Goal: Navigation & Orientation: Find specific page/section

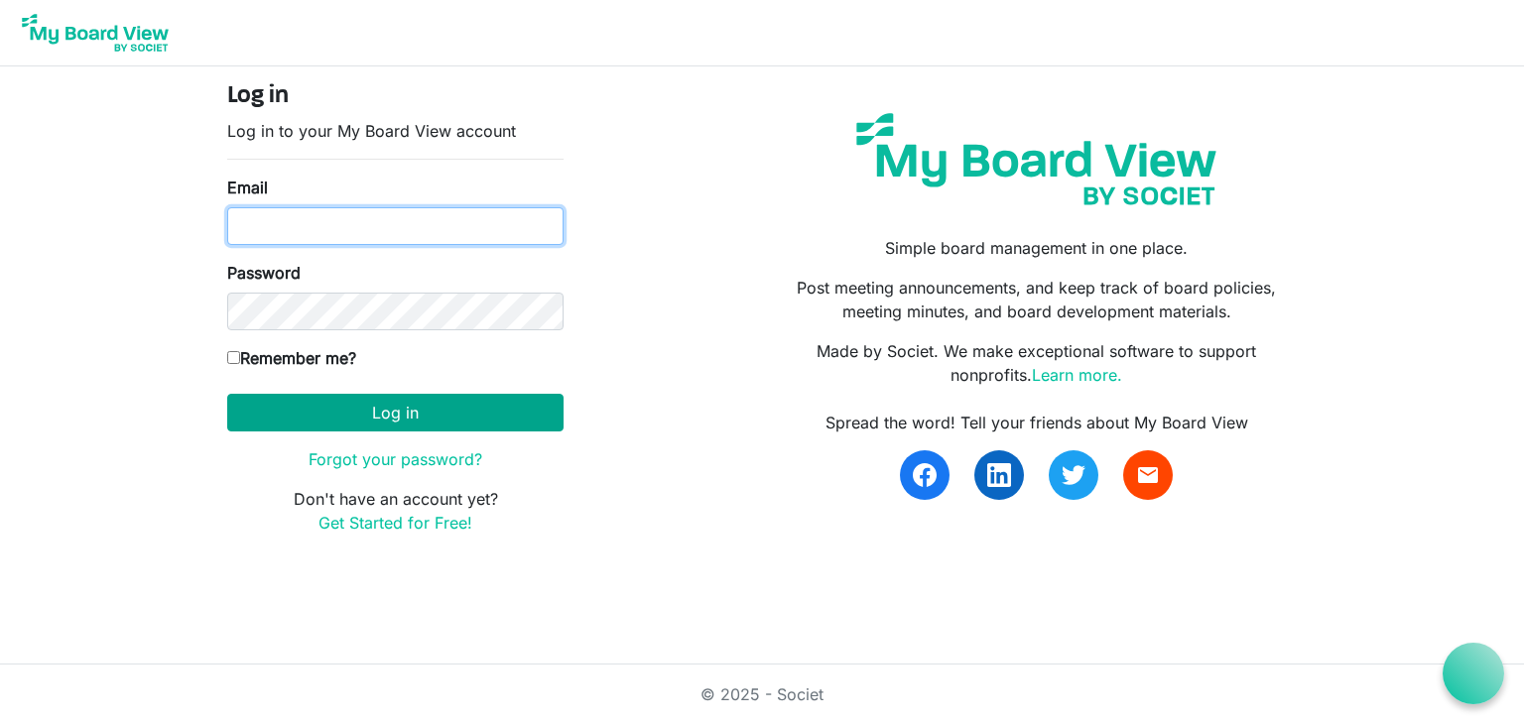
type input "kcramlearninglightfoundation@gmail.com"
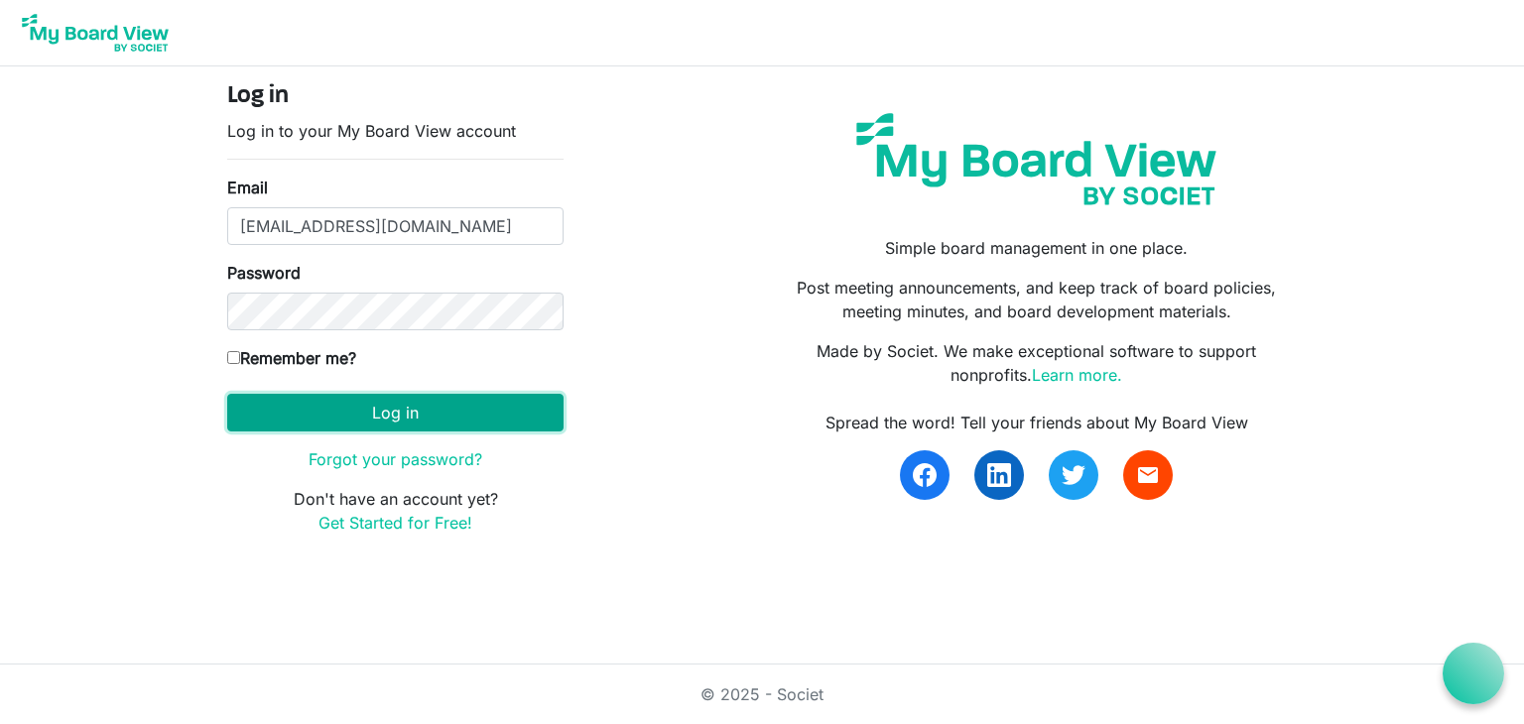
click at [338, 407] on button "Log in" at bounding box center [395, 413] width 336 height 38
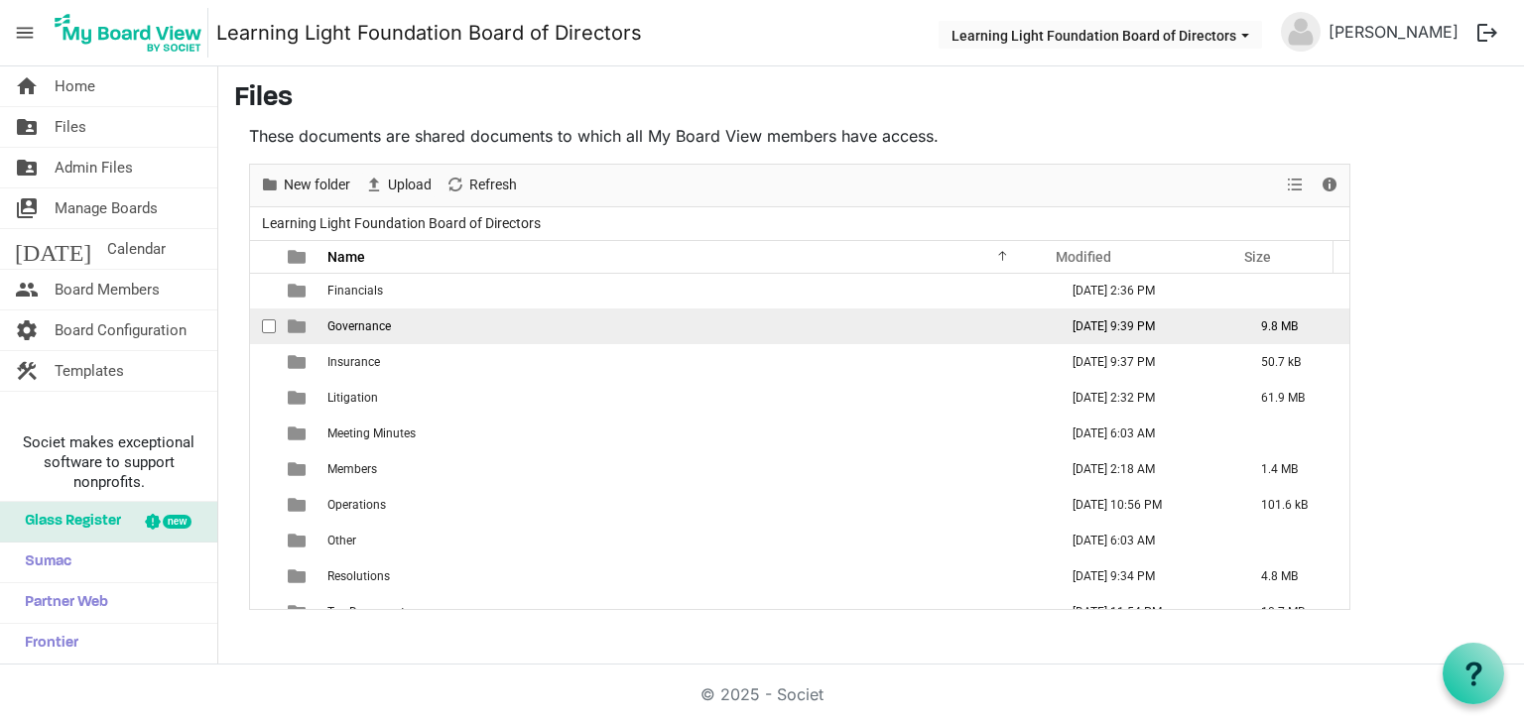
scroll to position [164, 0]
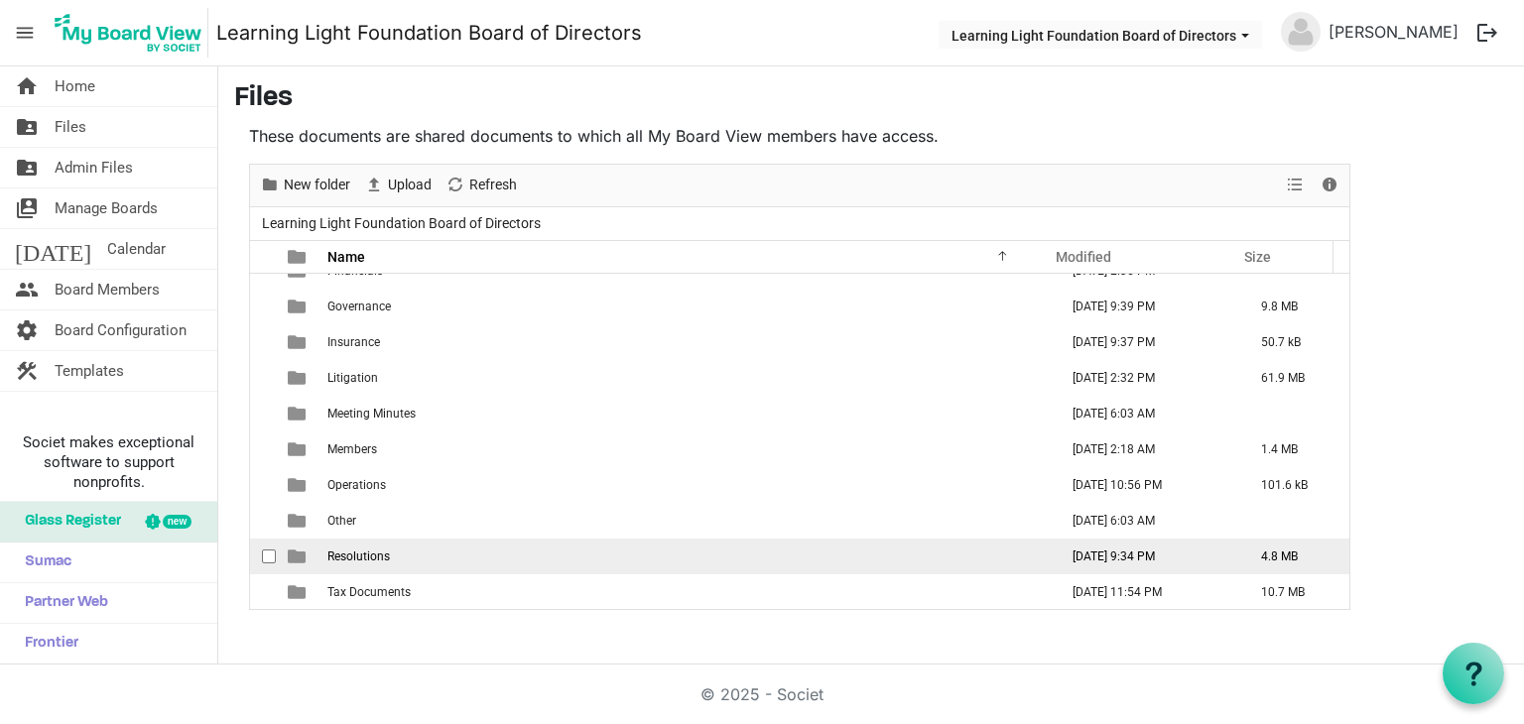
click at [378, 559] on span "Resolutions" at bounding box center [358, 557] width 62 height 14
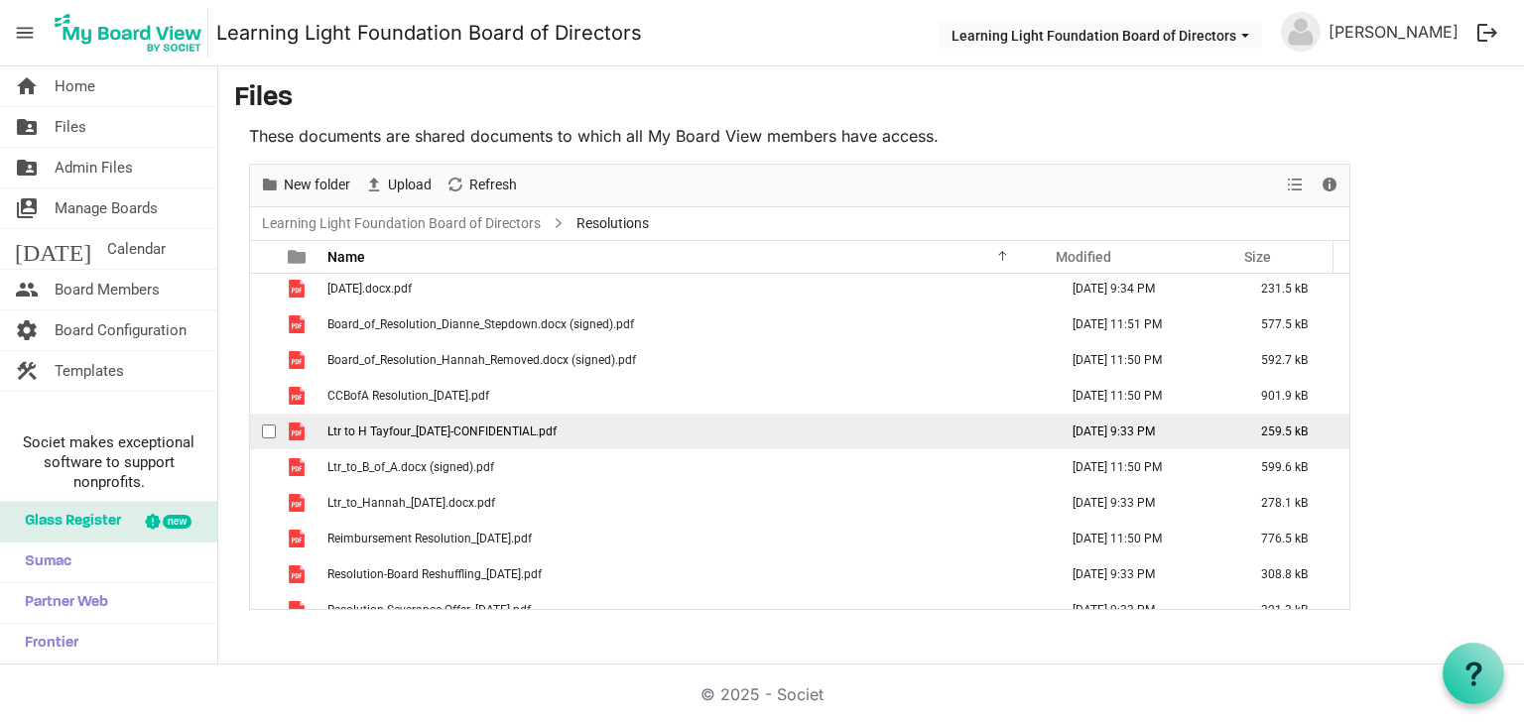
scroll to position [0, 0]
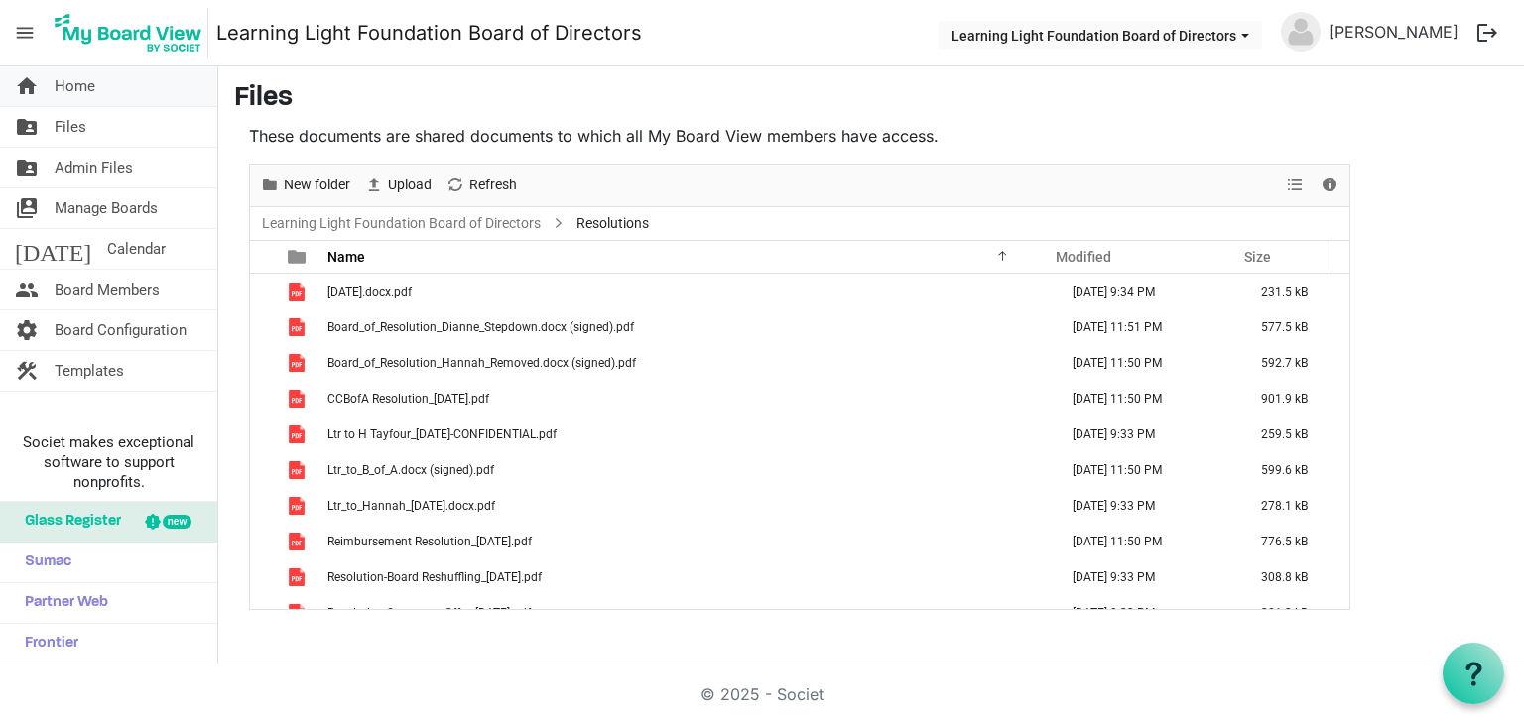
click at [99, 89] on link "home Home" at bounding box center [108, 86] width 217 height 40
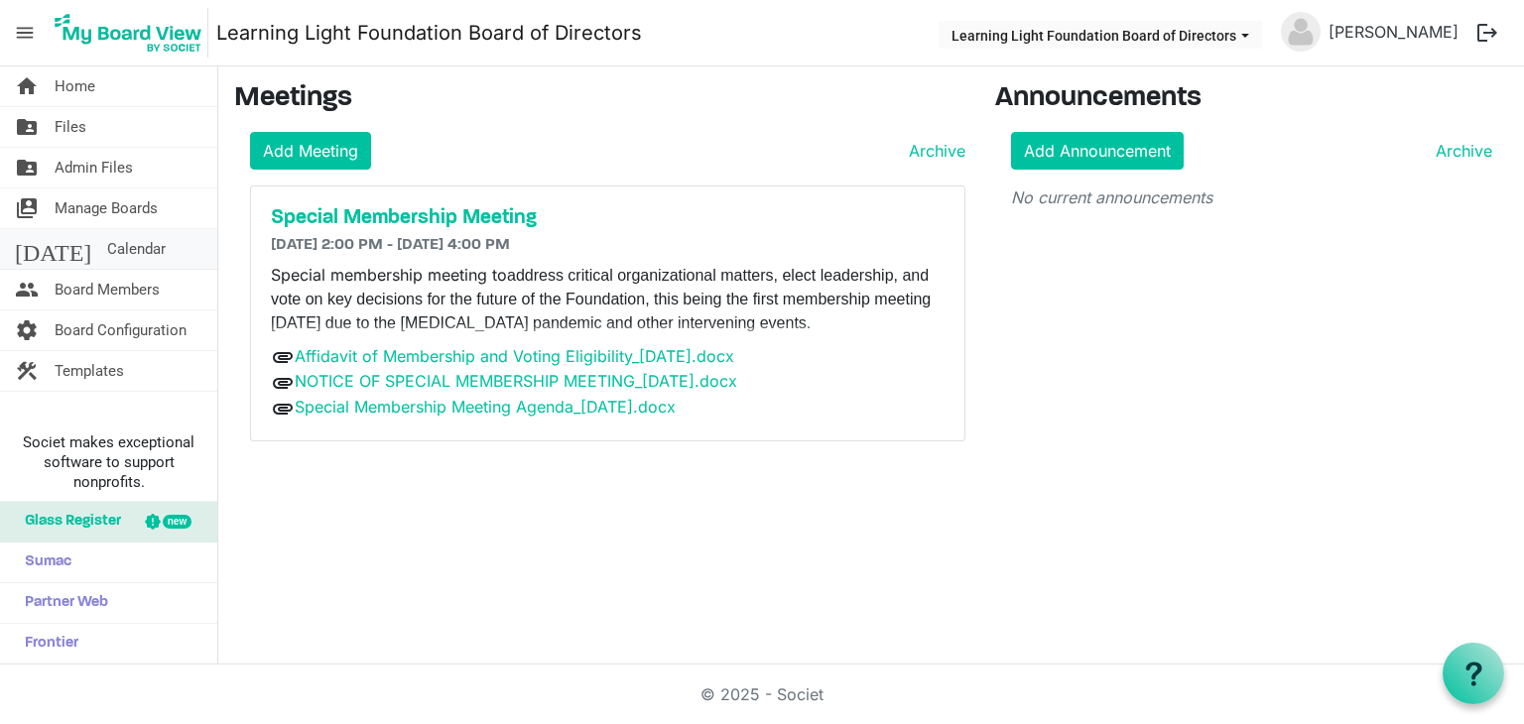
click at [152, 243] on link "today Calendar" at bounding box center [108, 249] width 217 height 40
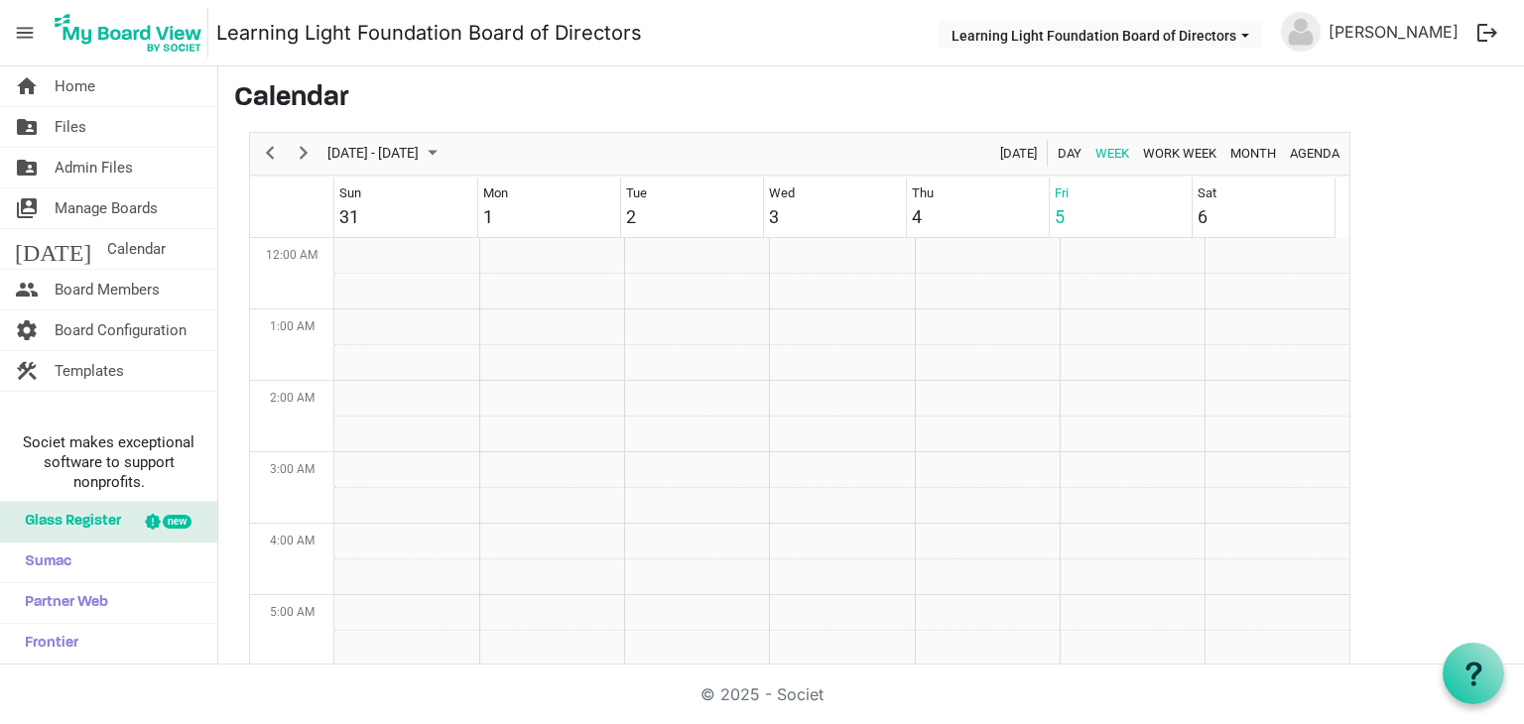
scroll to position [643, 0]
click at [1110, 480] on div "12:00 PM - 1:00 PM" at bounding box center [1126, 480] width 127 height 18
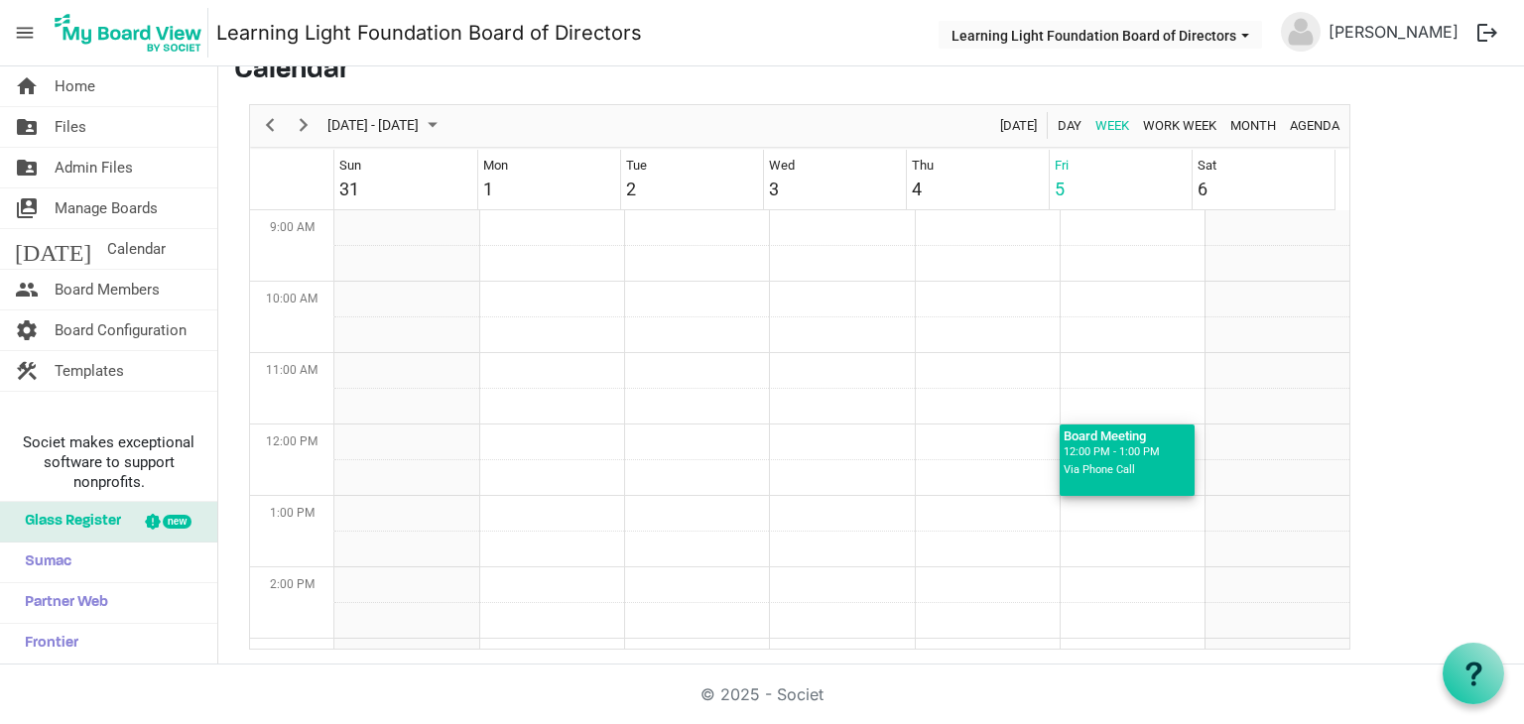
scroll to position [0, 0]
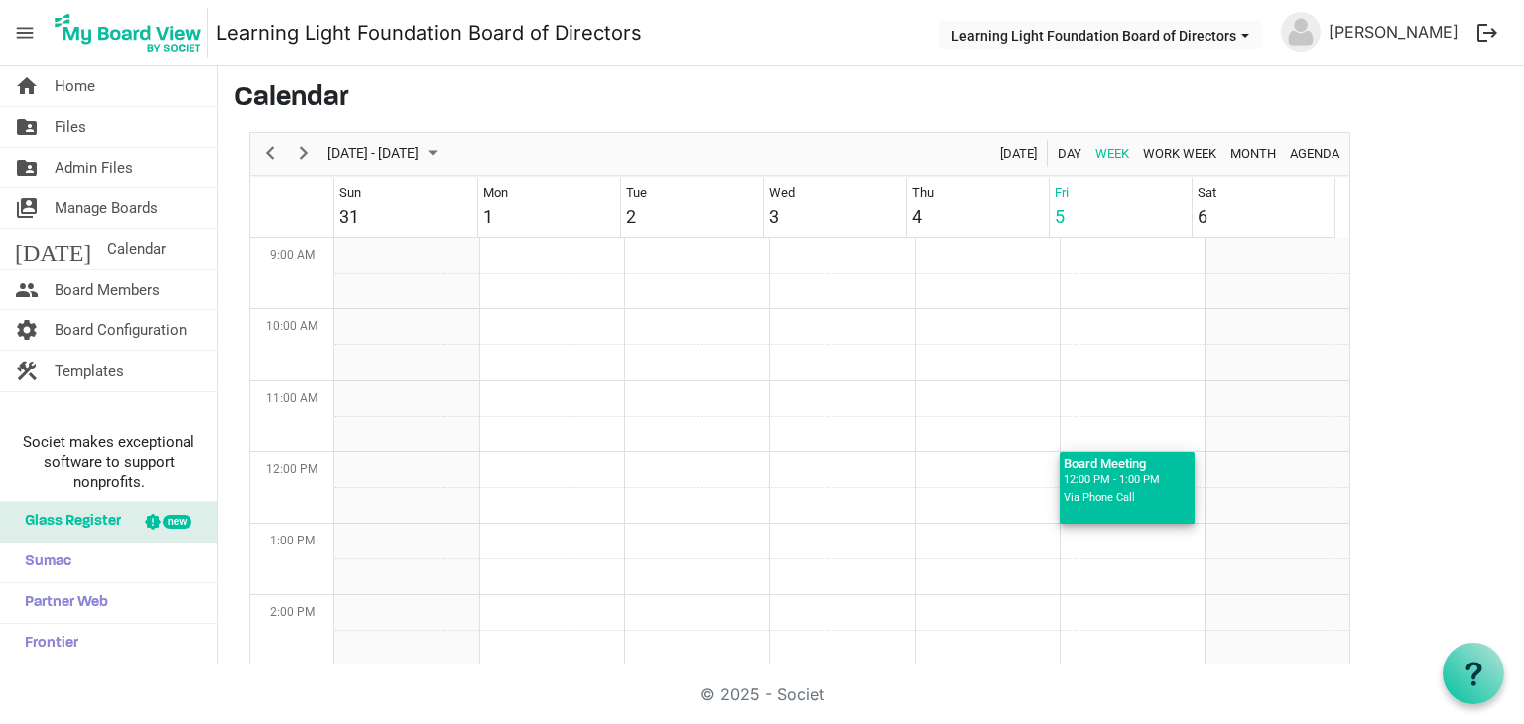
click at [1129, 481] on div "12:00 PM - 1:00 PM" at bounding box center [1126, 480] width 127 height 18
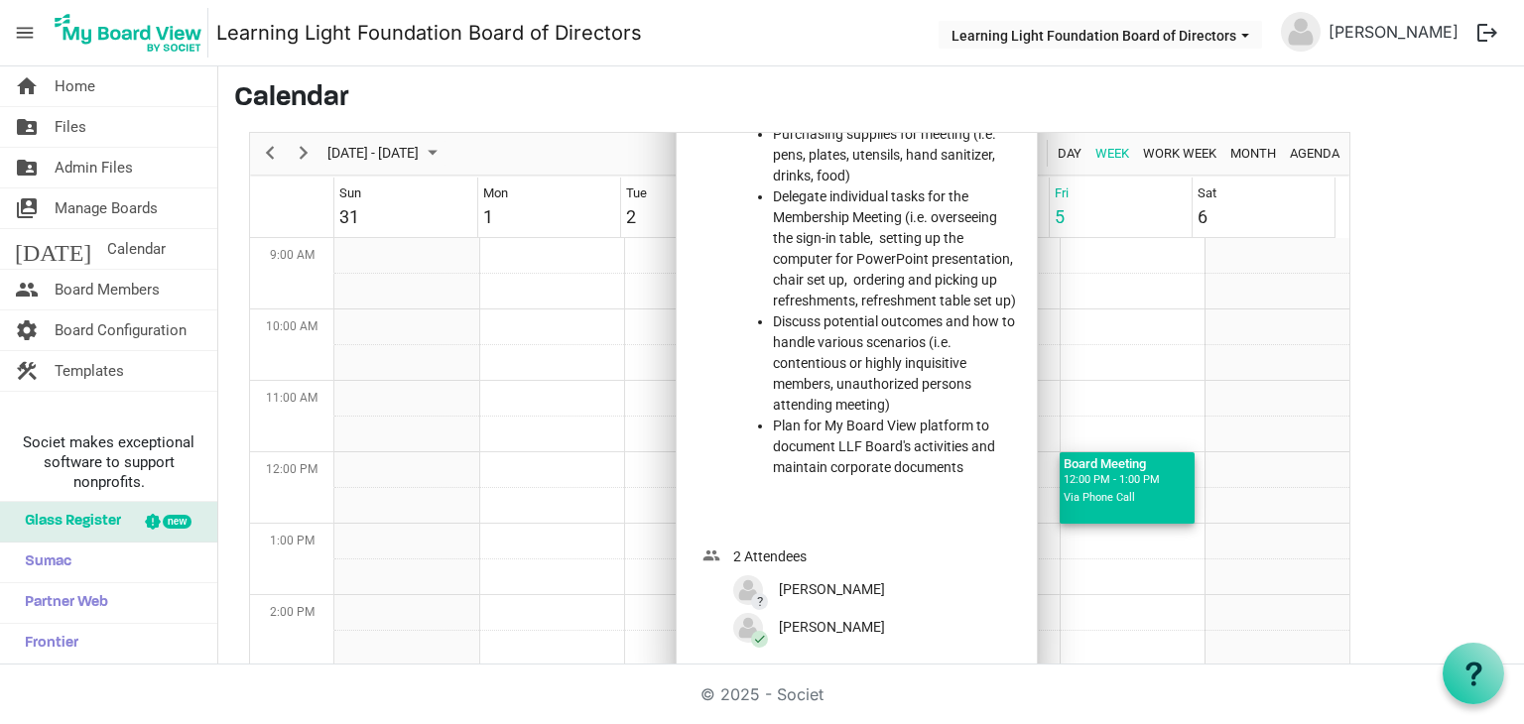
click at [488, 82] on h3 "Calendar" at bounding box center [871, 99] width 1274 height 34
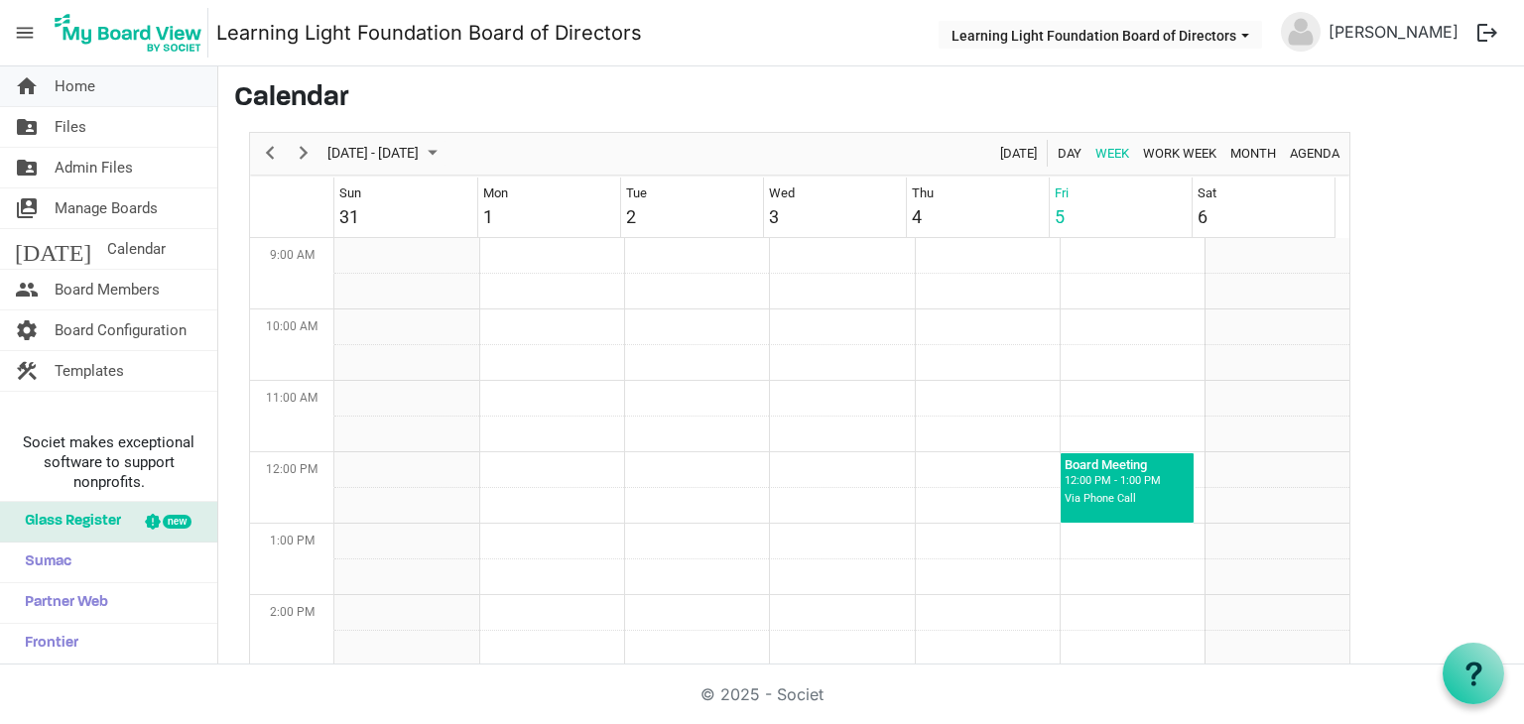
click at [158, 100] on link "home Home" at bounding box center [108, 86] width 217 height 40
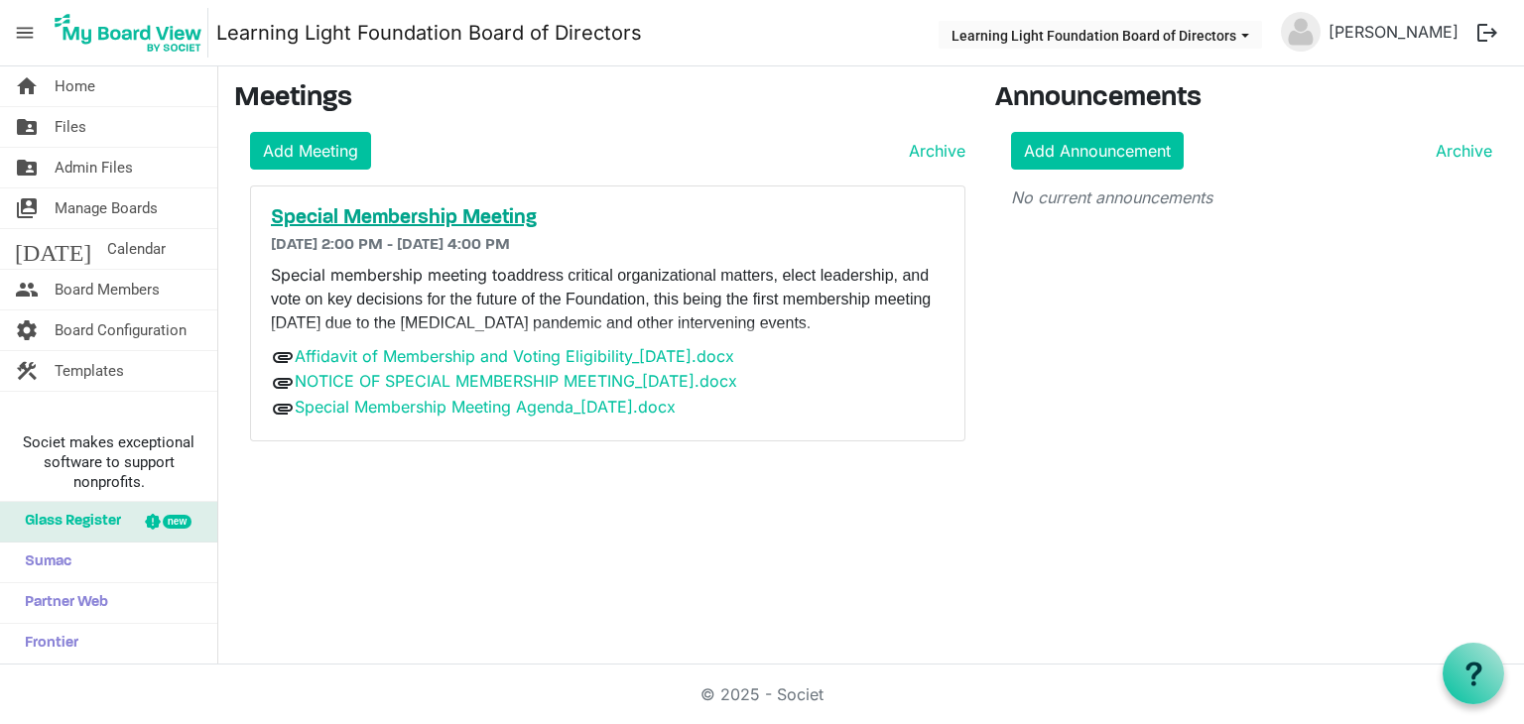
click at [464, 214] on h5 "Special Membership Meeting" at bounding box center [608, 218] width 674 height 24
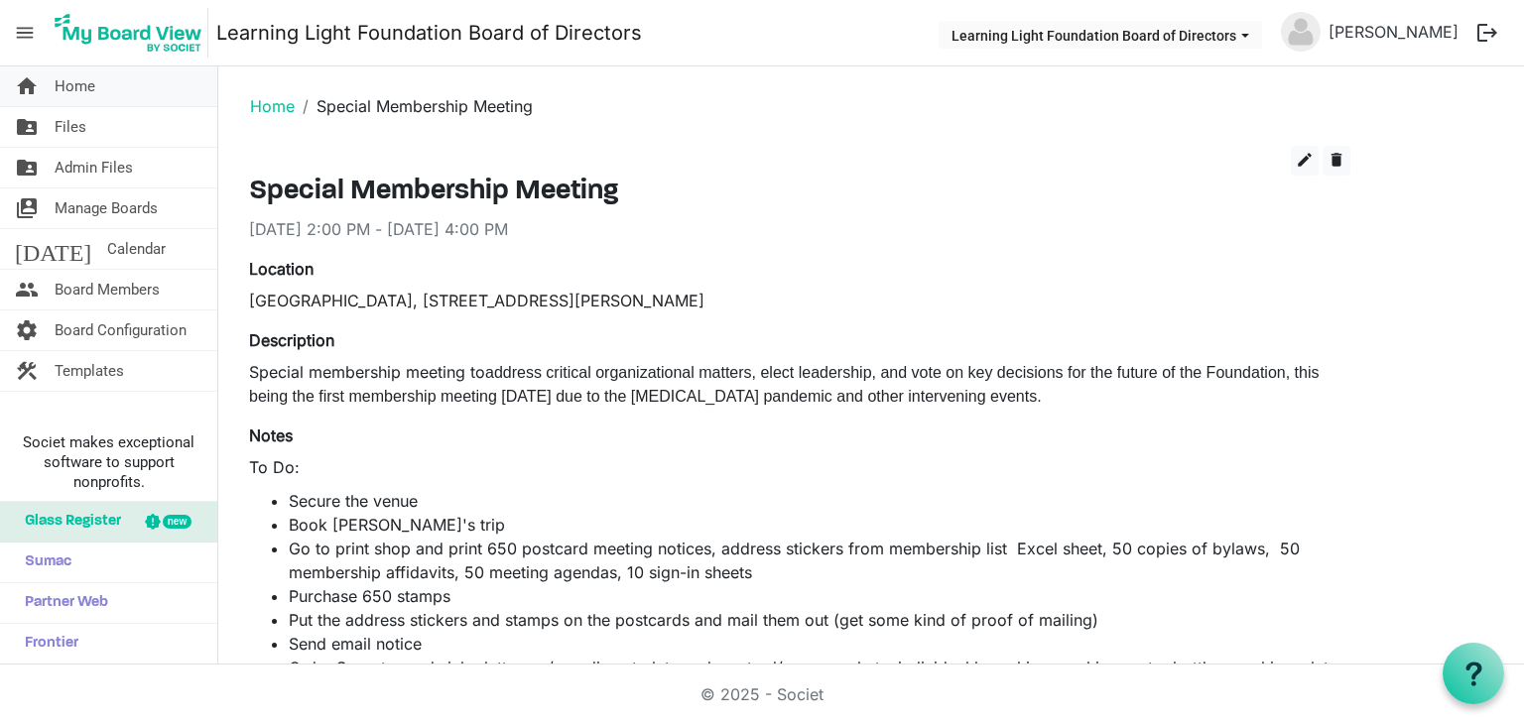
click at [66, 76] on span "Home" at bounding box center [75, 86] width 41 height 40
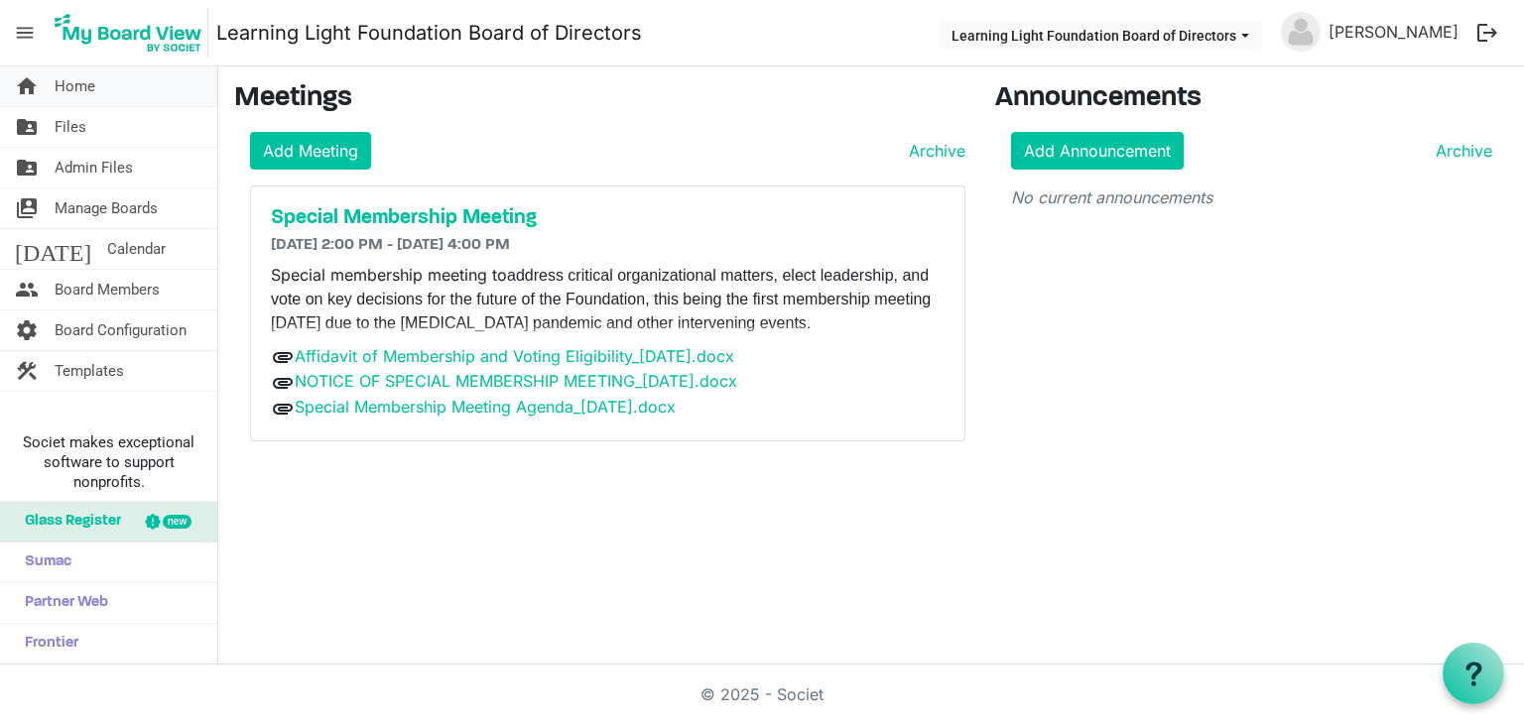
click at [186, 94] on link "home Home" at bounding box center [108, 86] width 217 height 40
click at [148, 90] on link "home Home" at bounding box center [108, 86] width 217 height 40
click at [201, 84] on link "home Home" at bounding box center [108, 86] width 217 height 40
